Goal: Information Seeking & Learning: Learn about a topic

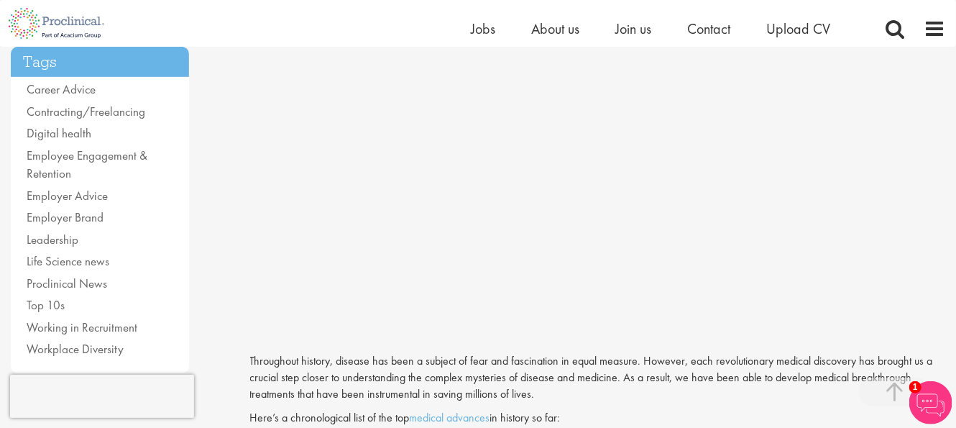
scroll to position [279, 0]
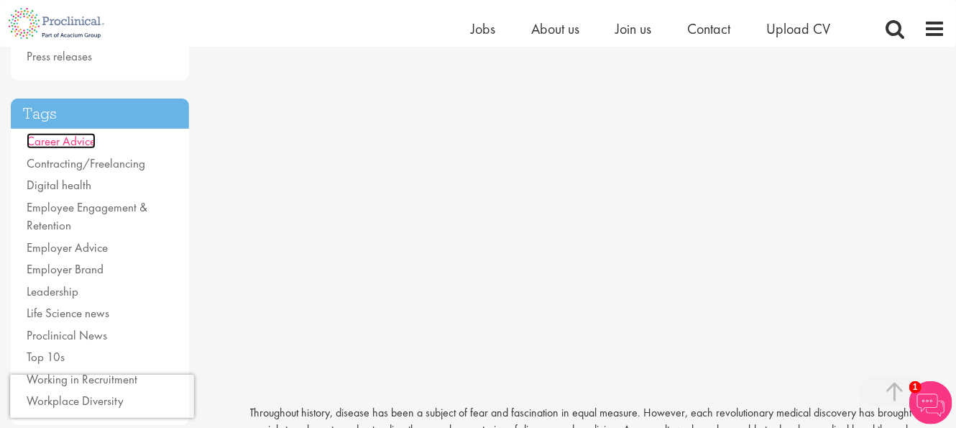
click at [73, 141] on link "Career Advice" at bounding box center [61, 141] width 69 height 16
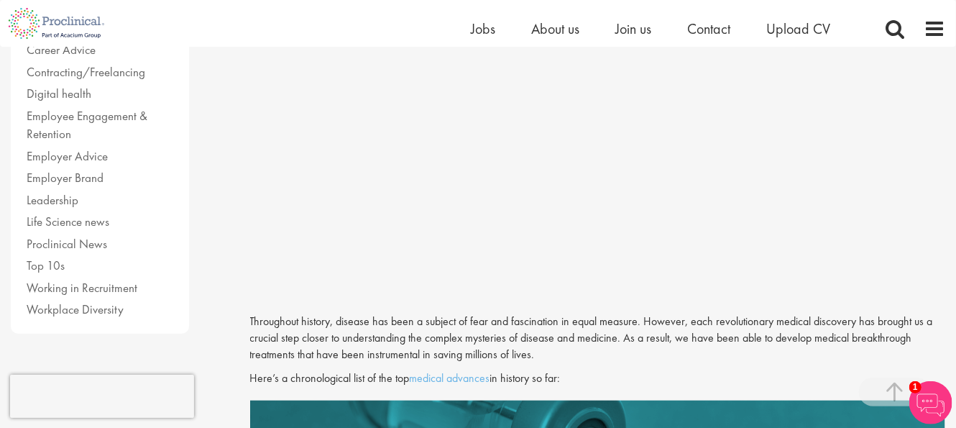
scroll to position [371, 0]
